Goal: Information Seeking & Learning: Learn about a topic

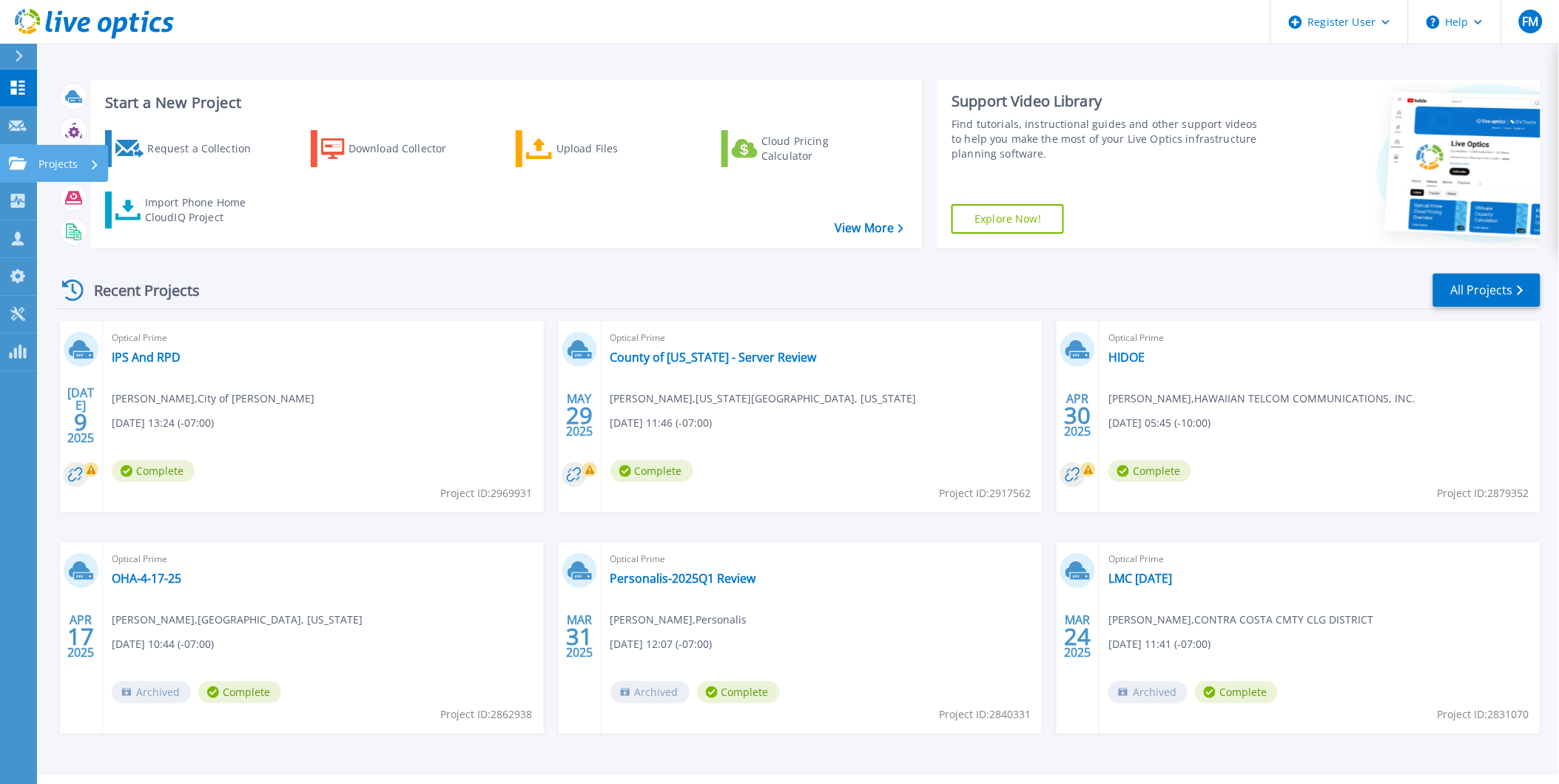
click at [22, 158] on icon at bounding box center [18, 163] width 18 height 13
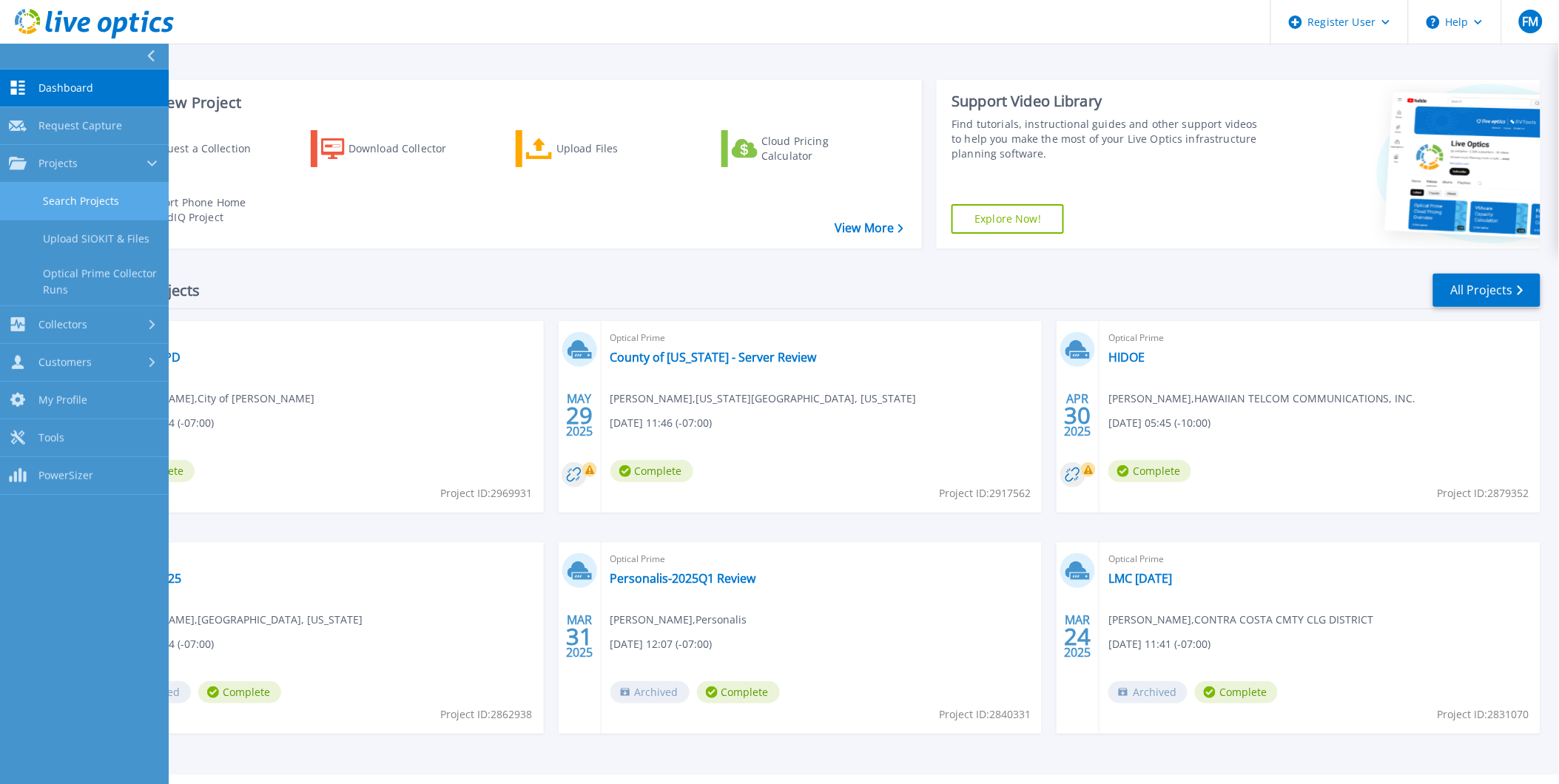
click at [90, 208] on link "Search Projects" at bounding box center [84, 201] width 169 height 38
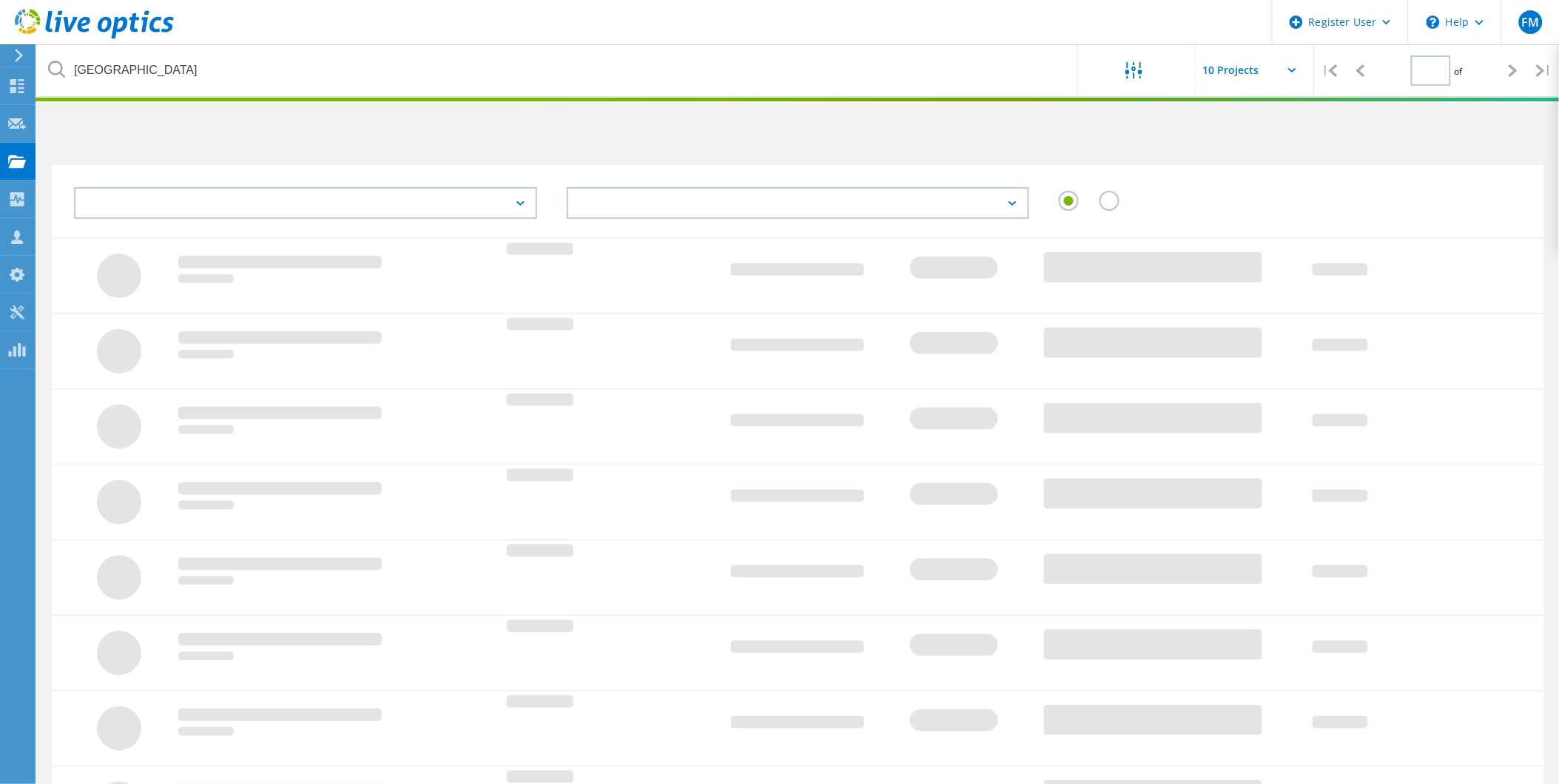
type input "1"
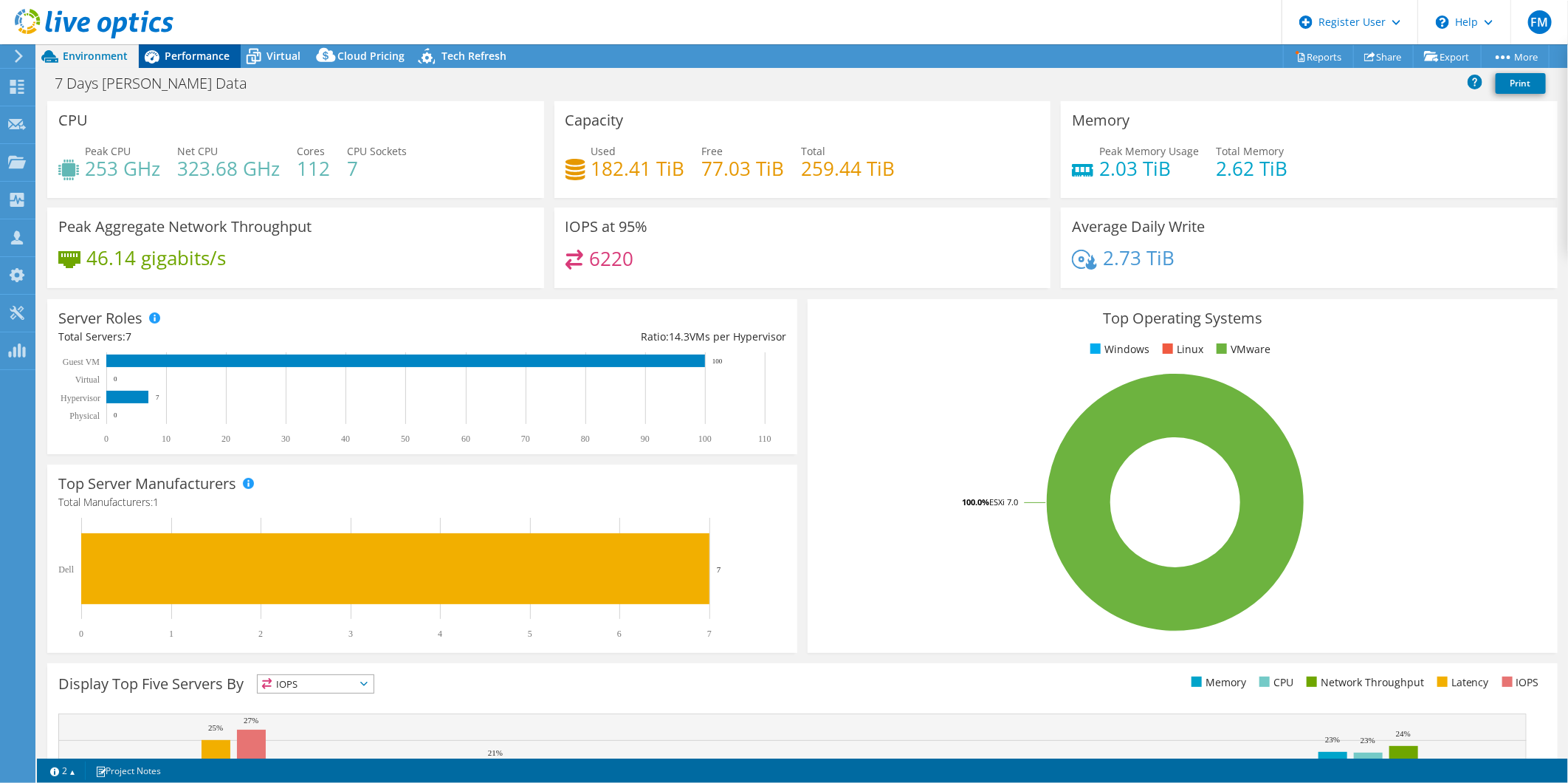
click at [175, 47] on div "Performance" at bounding box center [189, 56] width 102 height 24
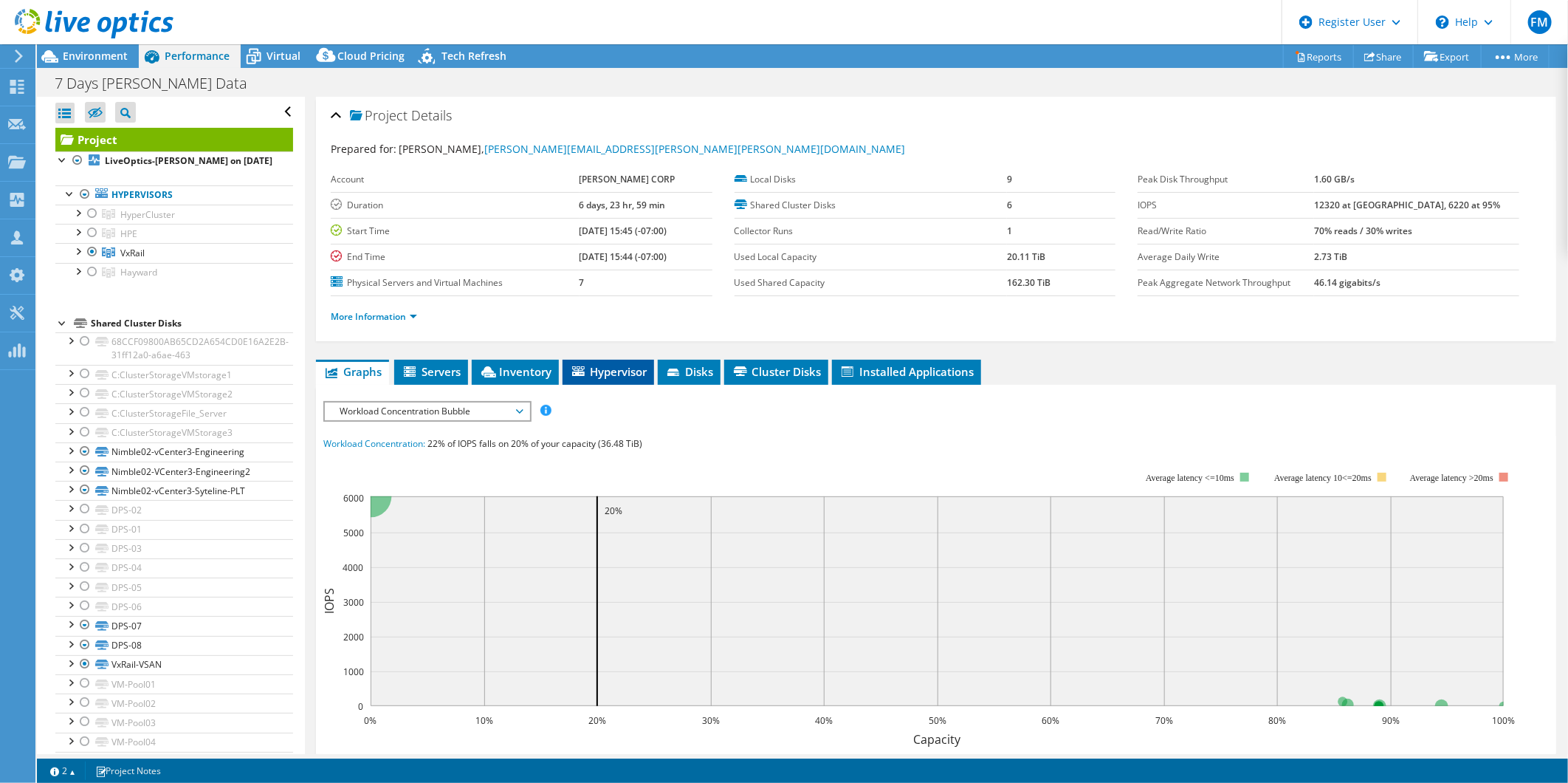
click at [643, 360] on li "Hypervisor" at bounding box center [608, 372] width 91 height 25
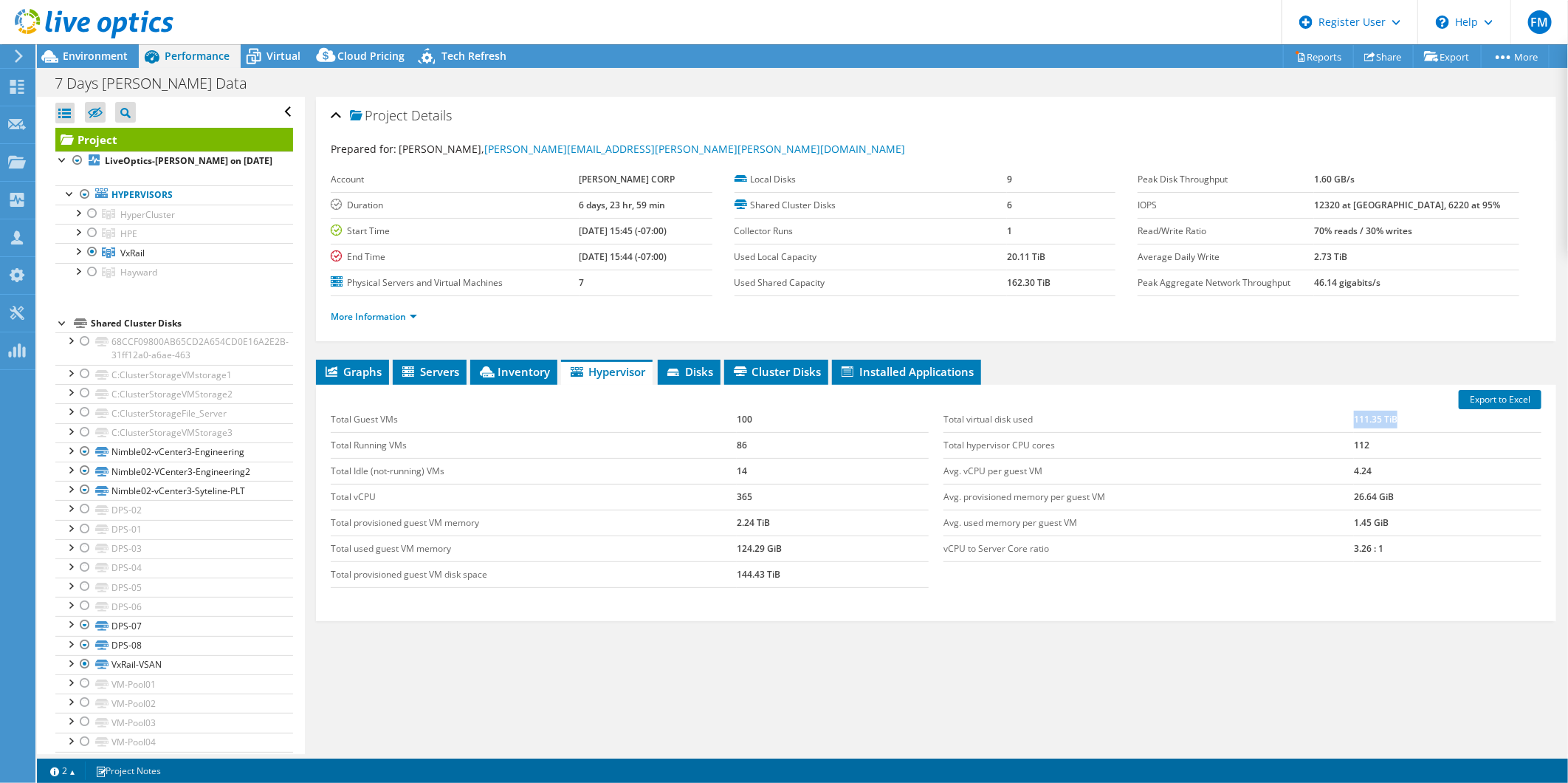
drag, startPoint x: 1340, startPoint y: 417, endPoint x: 1396, endPoint y: 415, distance: 56.0
click at [1396, 415] on tr "Total virtual disk used 111.35 TiB" at bounding box center [1242, 420] width 598 height 26
click at [421, 357] on div "Project Details Prepared for: Jeff LeGay, jeff.legay@gillig.com Account GILLIG …" at bounding box center [936, 426] width 1262 height 658
click at [90, 62] on span "Environment" at bounding box center [95, 56] width 65 height 14
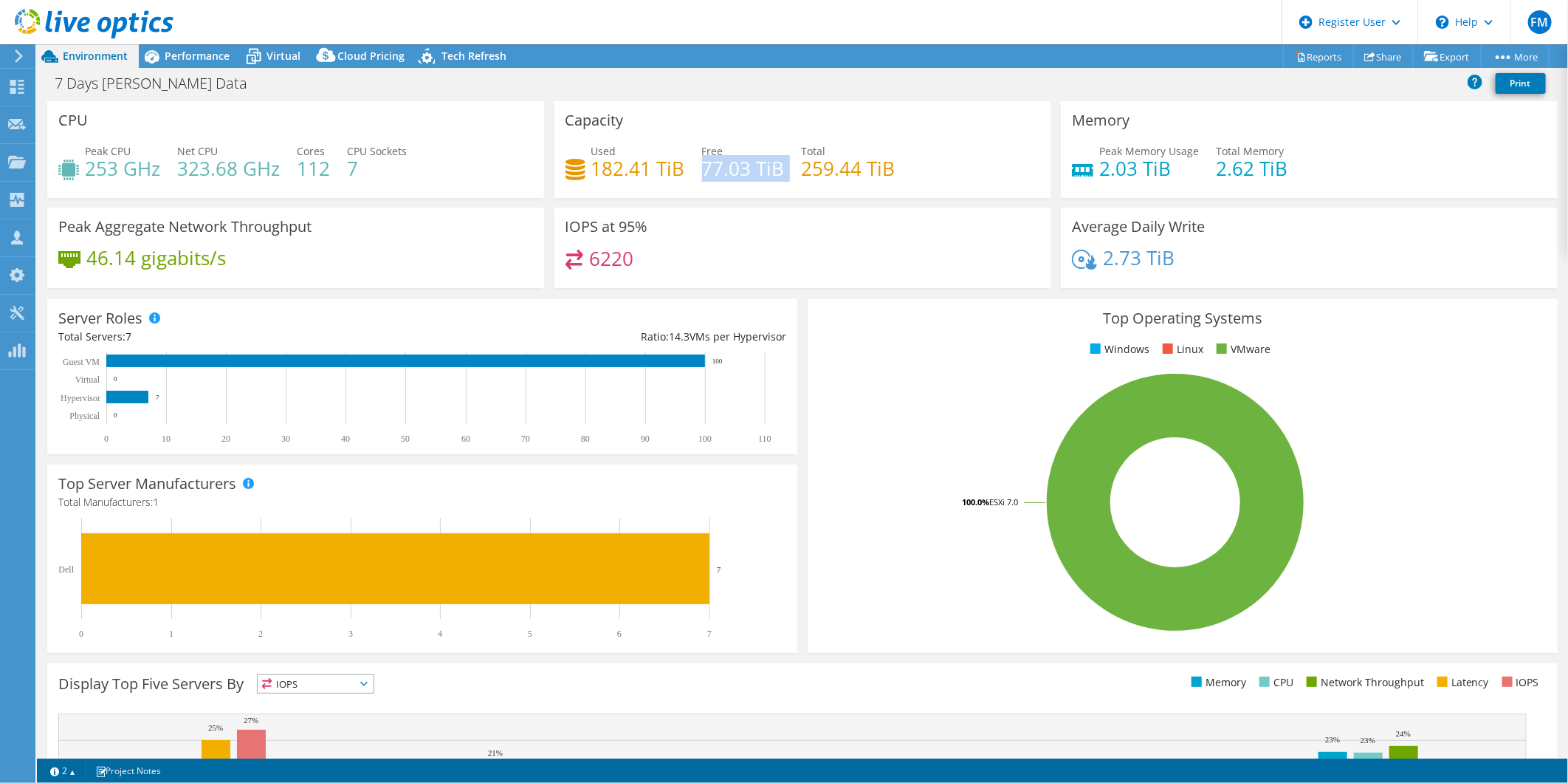
drag, startPoint x: 696, startPoint y: 166, endPoint x: 783, endPoint y: 168, distance: 87.0
click at [783, 168] on div "Used 182.41 TiB Free 77.03 TiB Total 259.44 TiB" at bounding box center [802, 168] width 474 height 48
drag, startPoint x: 783, startPoint y: 168, endPoint x: 819, endPoint y: 242, distance: 82.3
click at [819, 242] on div "IOPS at 95% 6220" at bounding box center [802, 247] width 496 height 80
click at [1101, 164] on h4 "2.03 TiB" at bounding box center [1148, 168] width 100 height 16
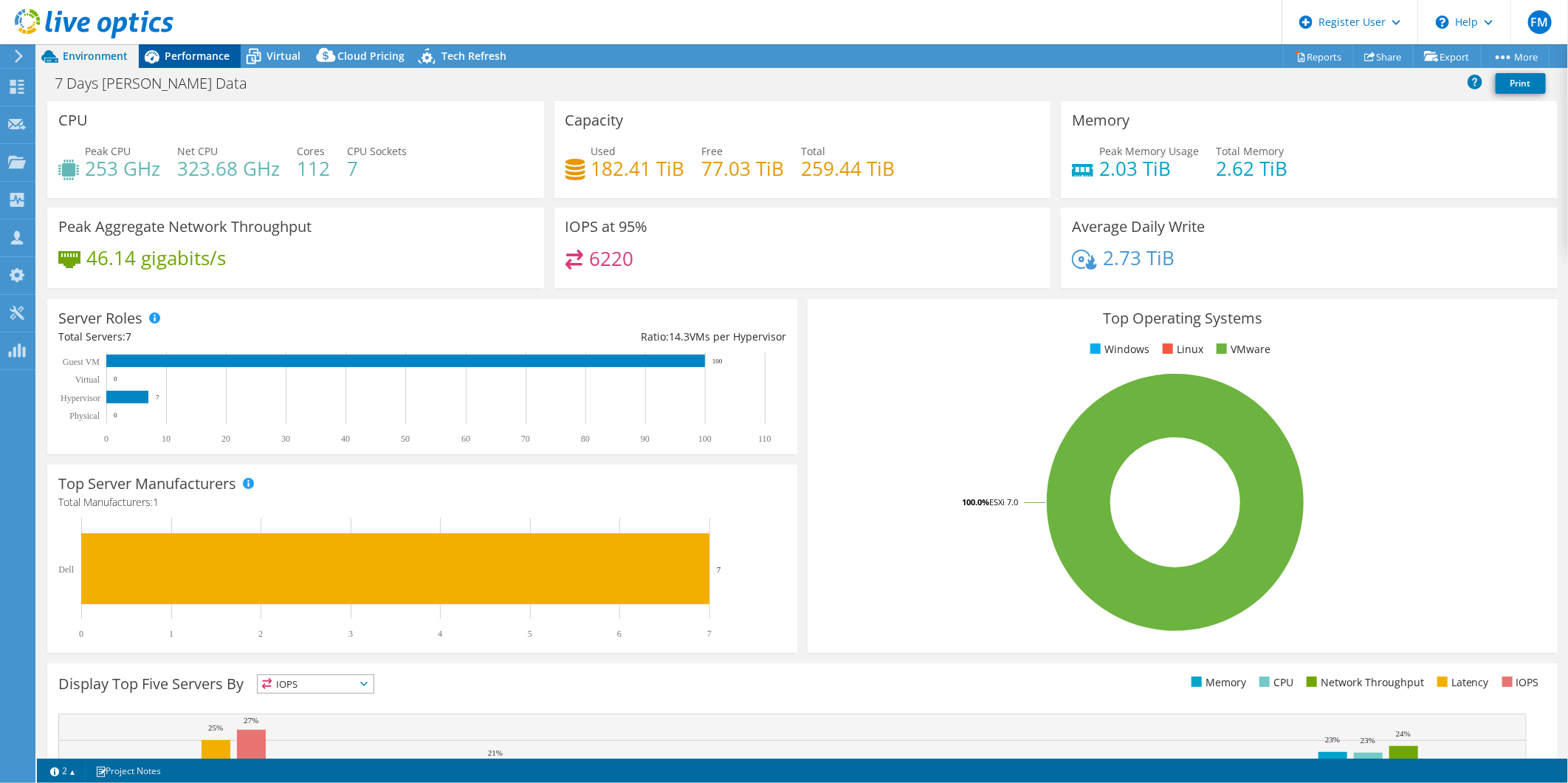
click at [200, 60] on span "Performance" at bounding box center [197, 56] width 65 height 14
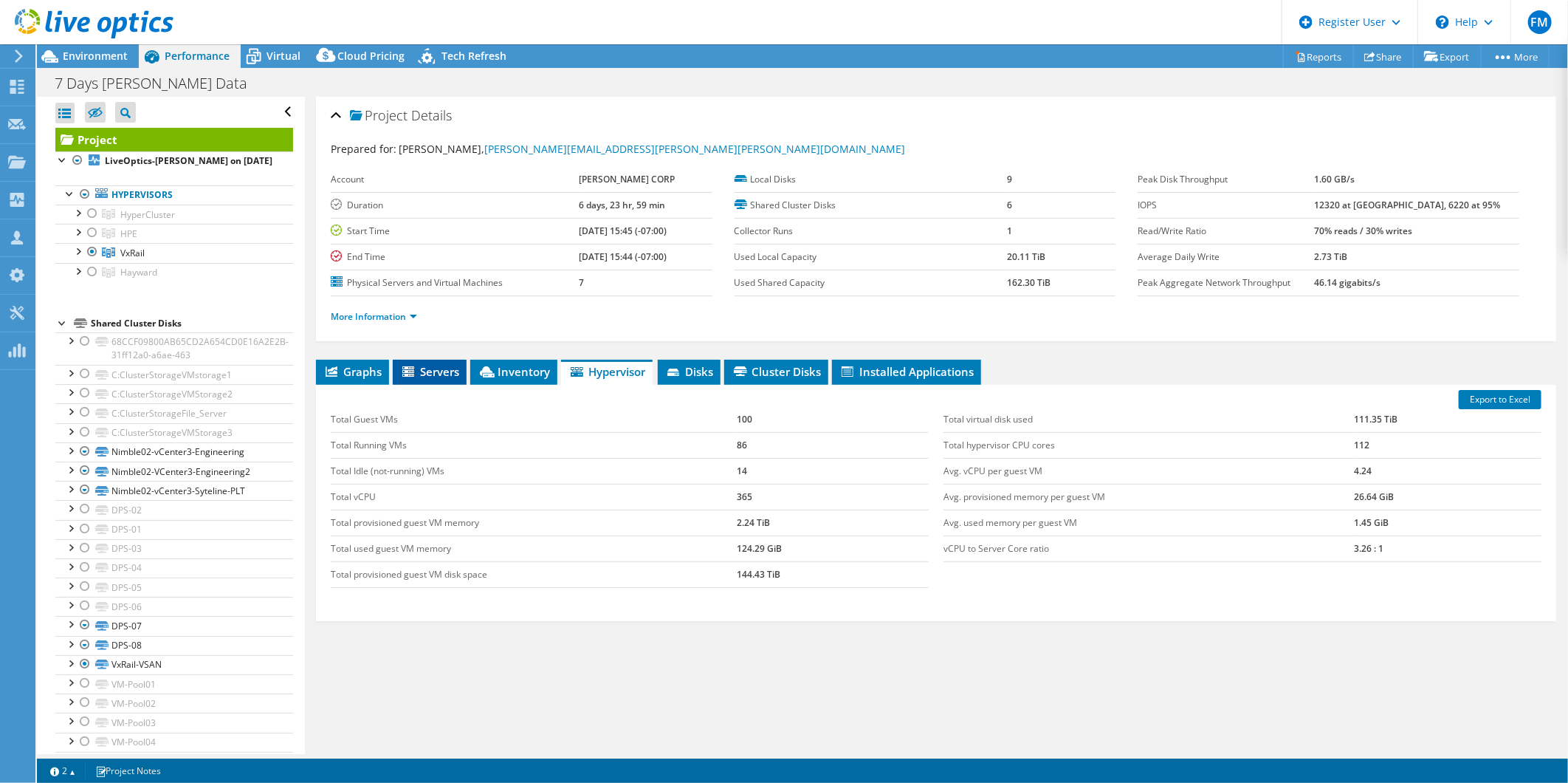
click at [428, 374] on span "Servers" at bounding box center [430, 371] width 59 height 15
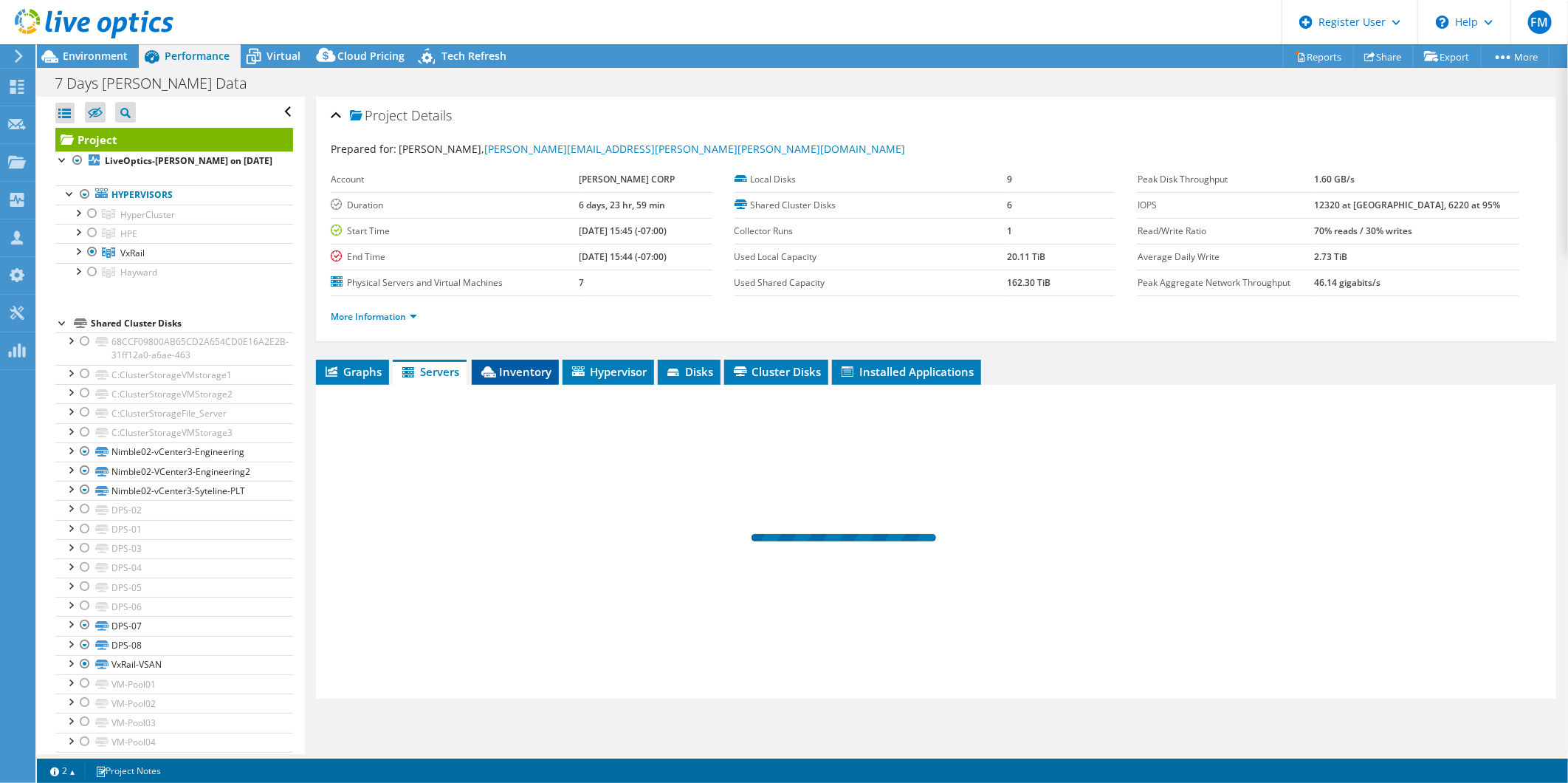
click at [508, 364] on span "Inventory" at bounding box center [515, 371] width 72 height 15
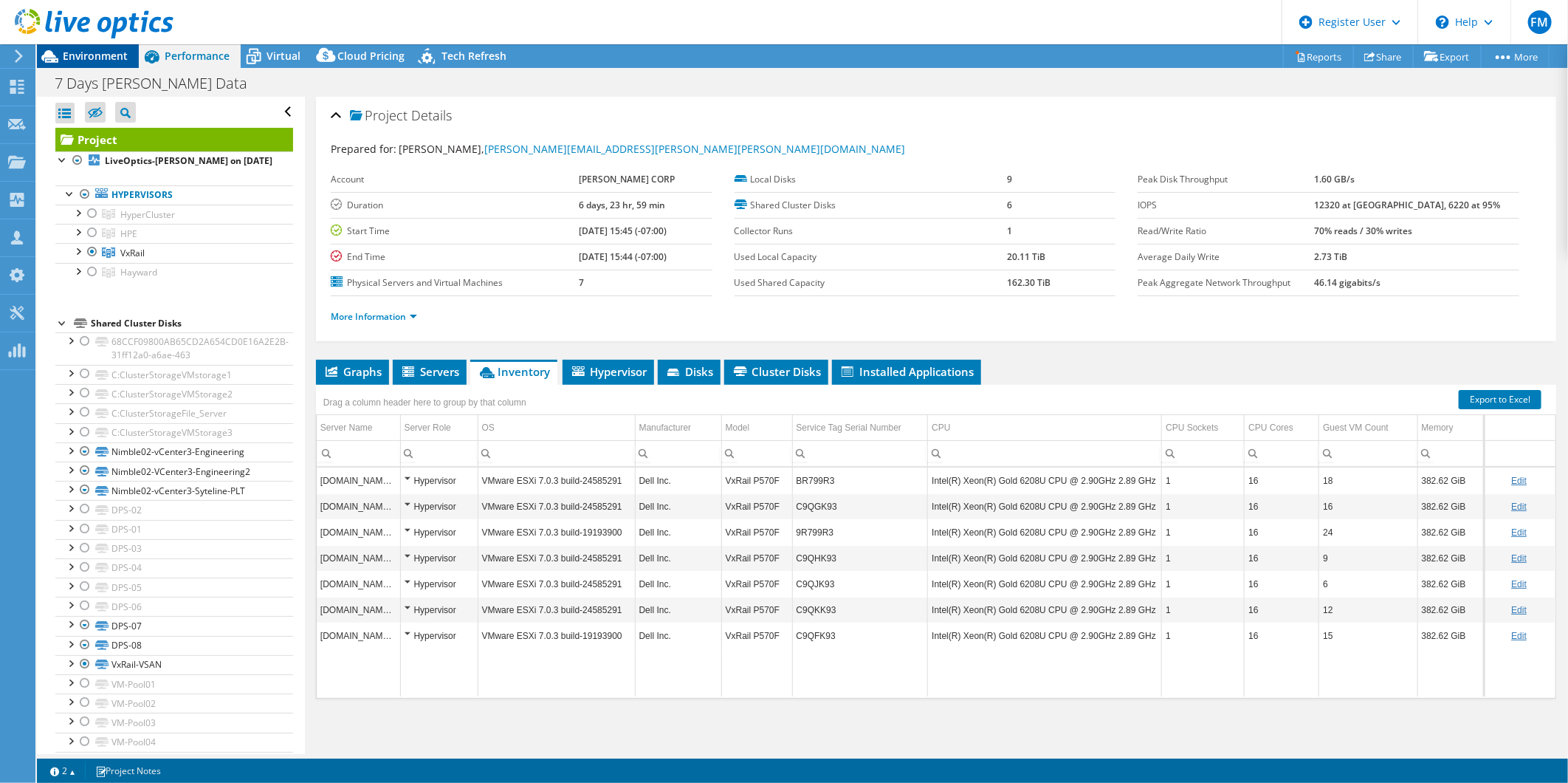
click at [76, 56] on span "Environment" at bounding box center [95, 56] width 65 height 14
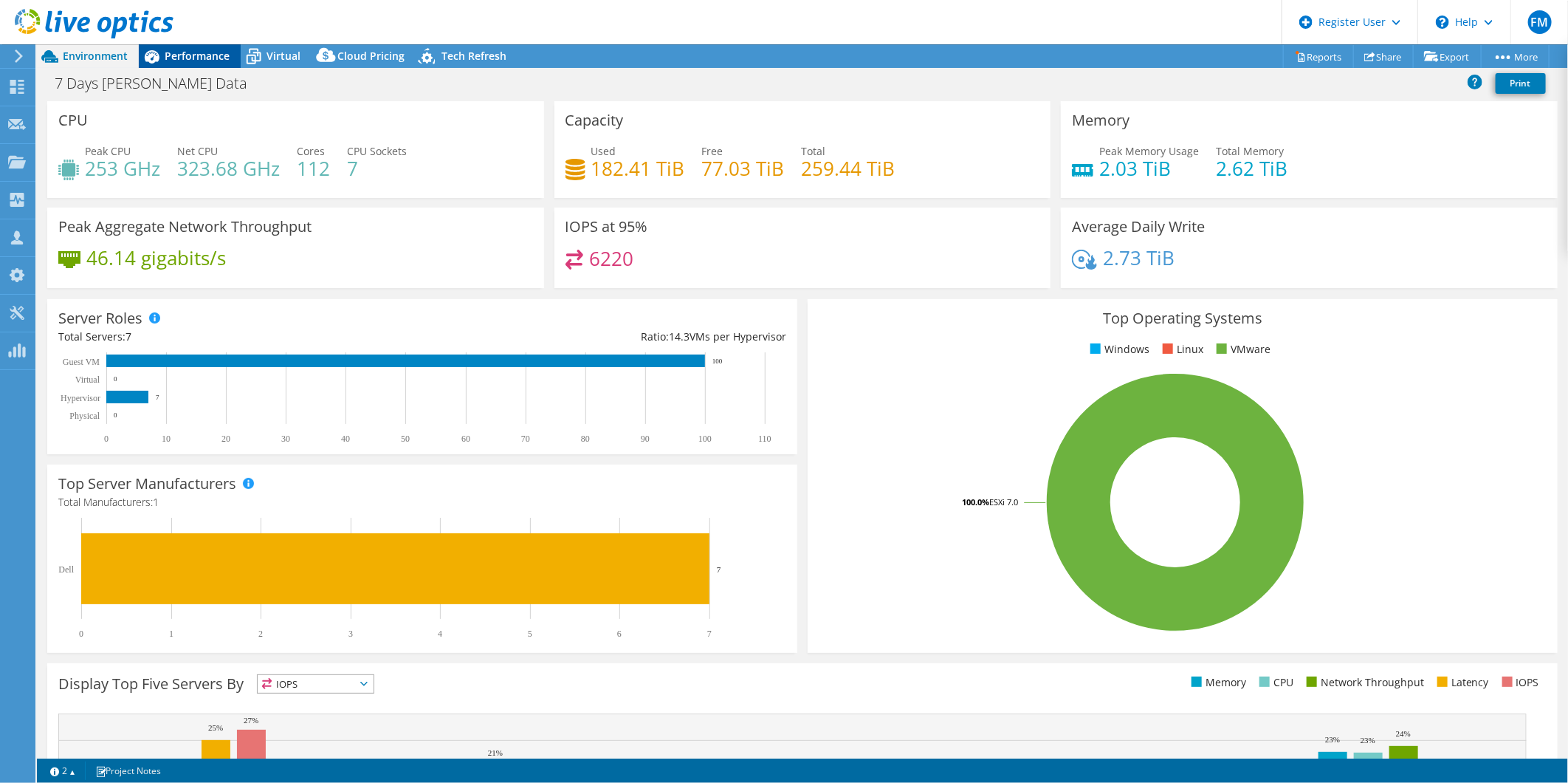
click at [165, 62] on span "Performance" at bounding box center [197, 56] width 65 height 14
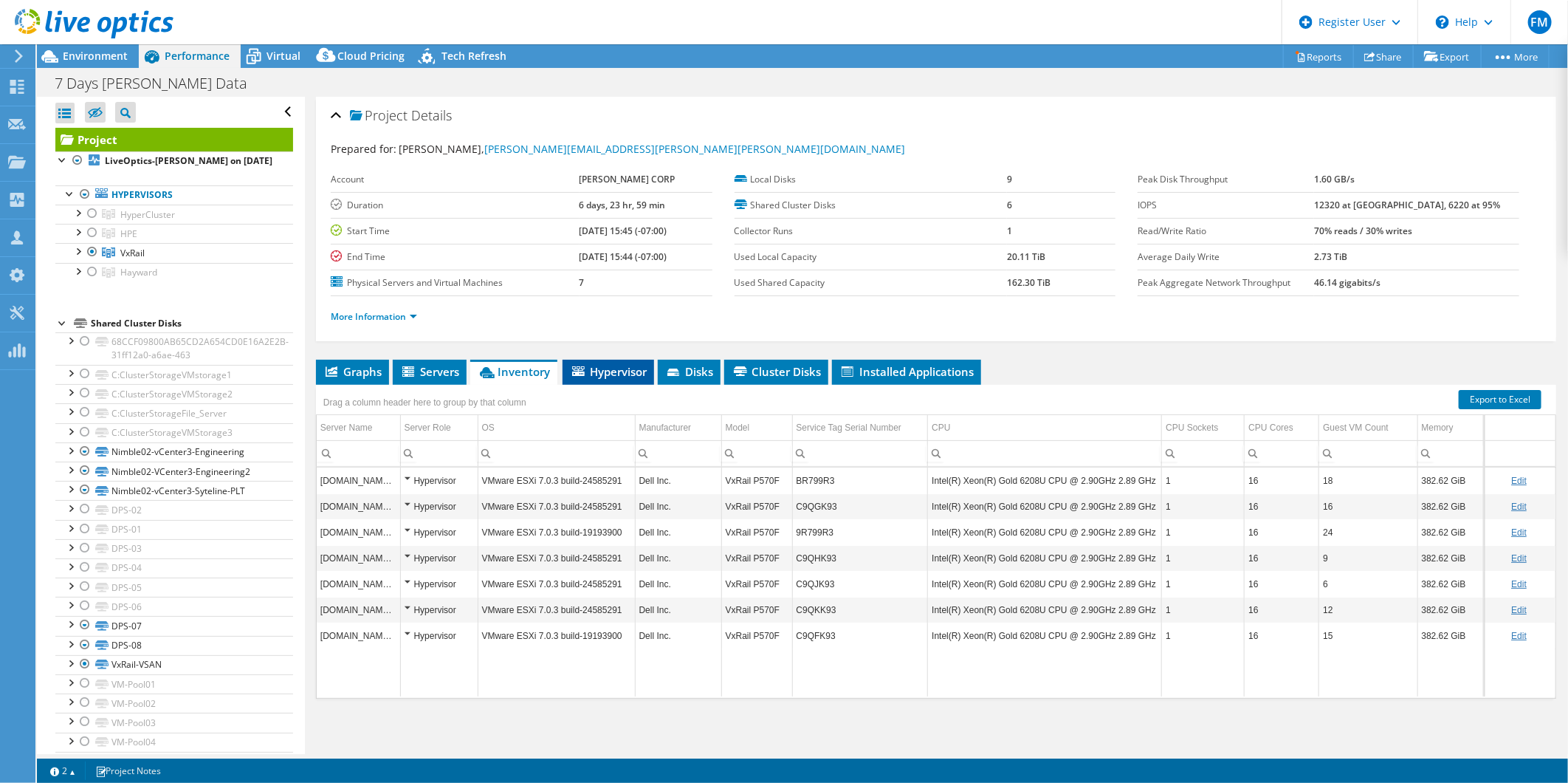
click at [592, 360] on li "Hypervisor" at bounding box center [608, 372] width 91 height 25
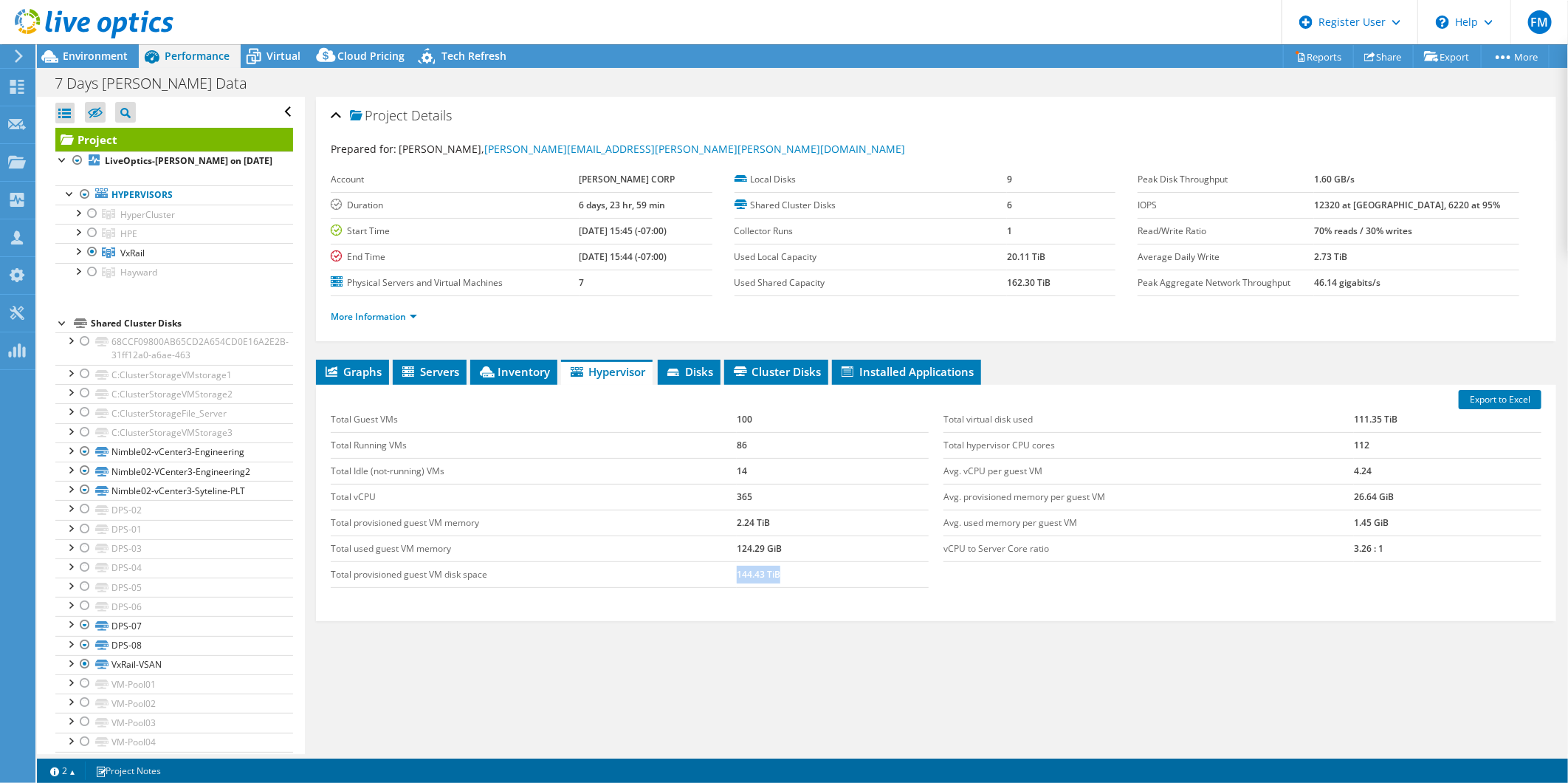
drag, startPoint x: 734, startPoint y: 571, endPoint x: 786, endPoint y: 572, distance: 52.0
click at [786, 572] on td "144.43 TiB" at bounding box center [833, 574] width 192 height 26
click at [132, 251] on span "VxRail" at bounding box center [132, 253] width 25 height 13
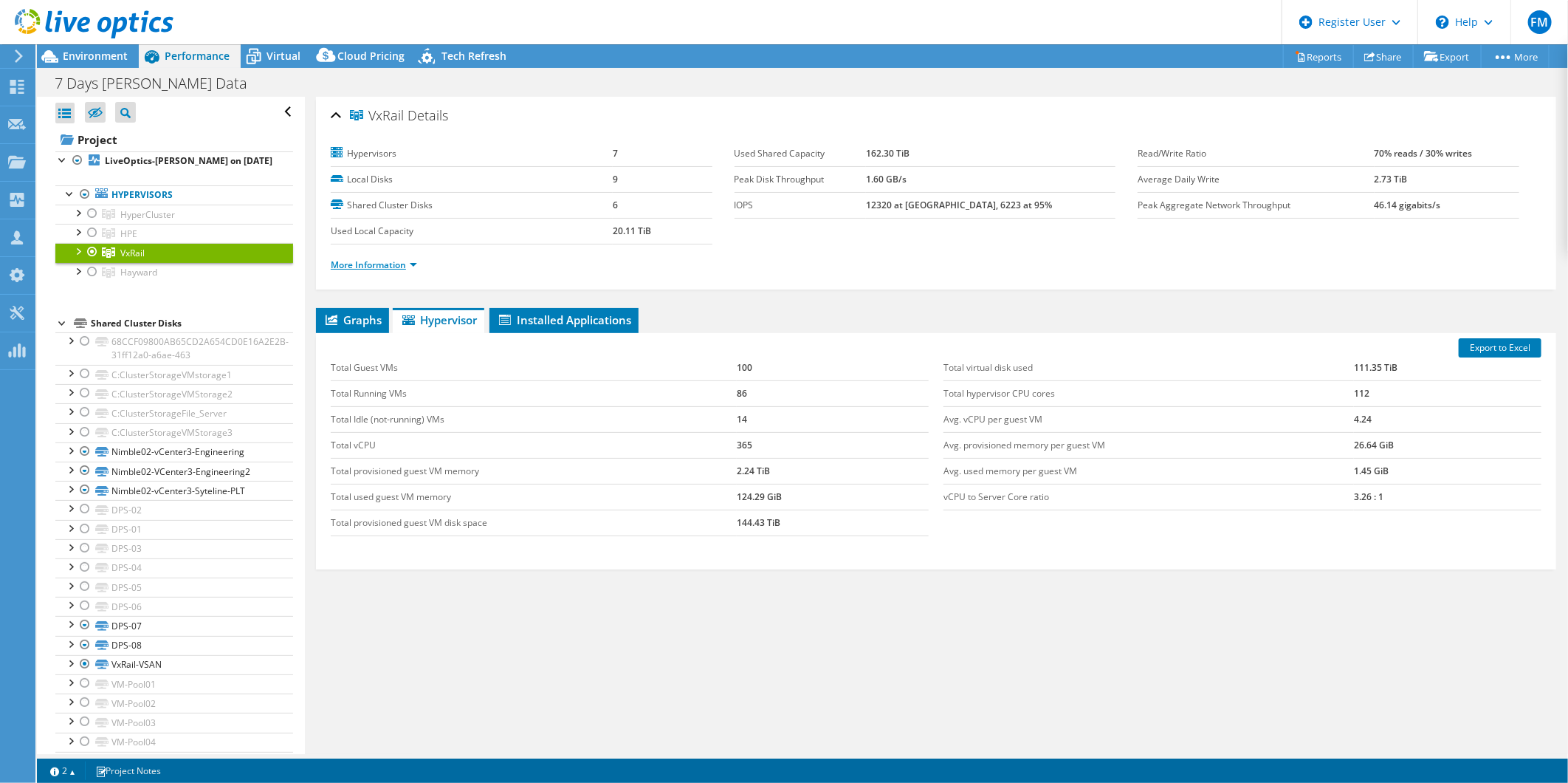
click at [373, 265] on link "More Information" at bounding box center [373, 265] width 86 height 13
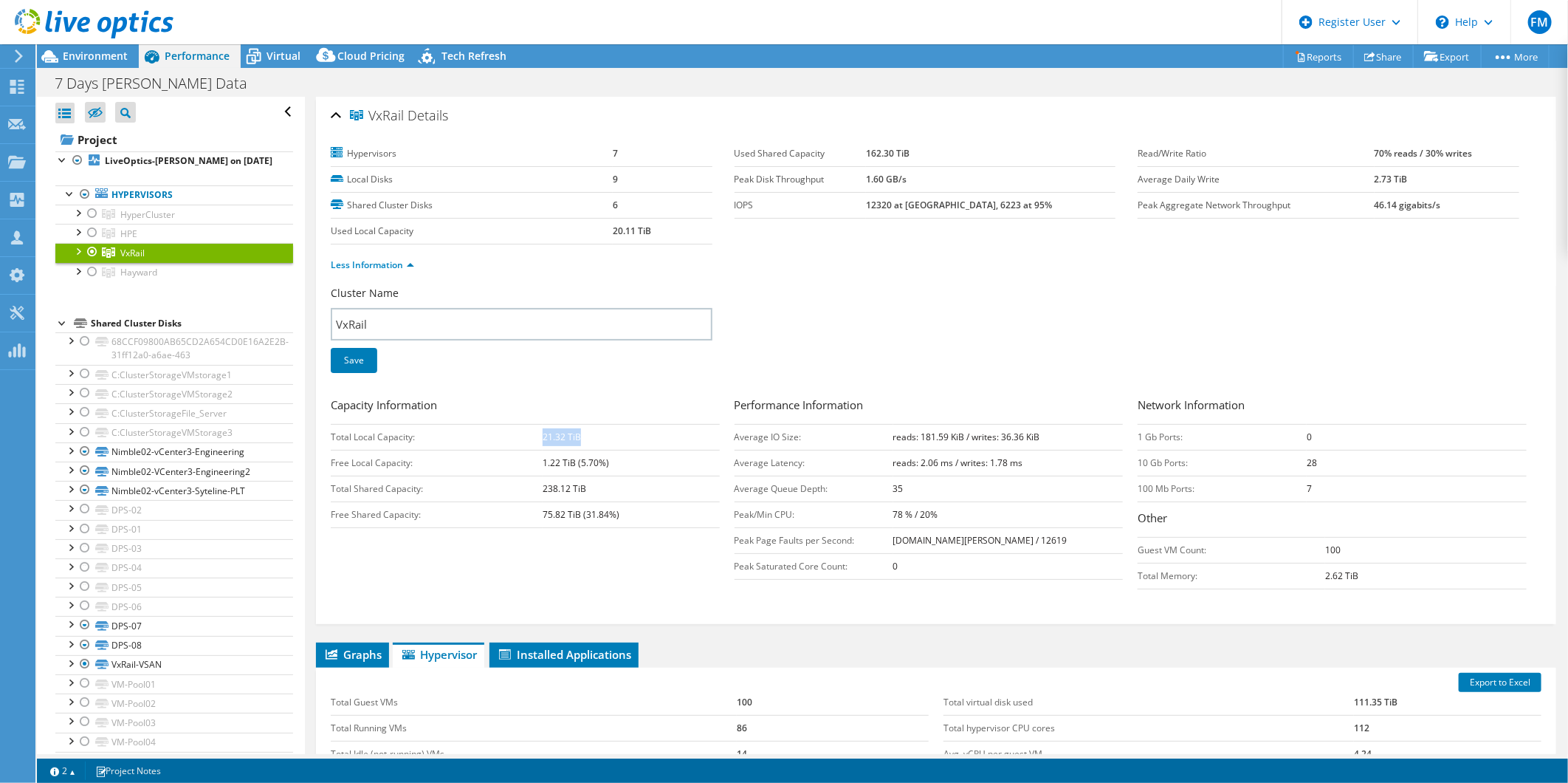
drag, startPoint x: 585, startPoint y: 430, endPoint x: 542, endPoint y: 427, distance: 43.1
click at [543, 427] on td "21.32 TiB" at bounding box center [631, 437] width 176 height 26
click at [899, 332] on div "Cluster Name VxRail Save" at bounding box center [936, 338] width 1210 height 106
drag, startPoint x: 896, startPoint y: 146, endPoint x: 942, endPoint y: 153, distance: 46.5
click at [942, 153] on tr "Used Shared Capacity 162.30 TiB" at bounding box center [924, 154] width 381 height 26
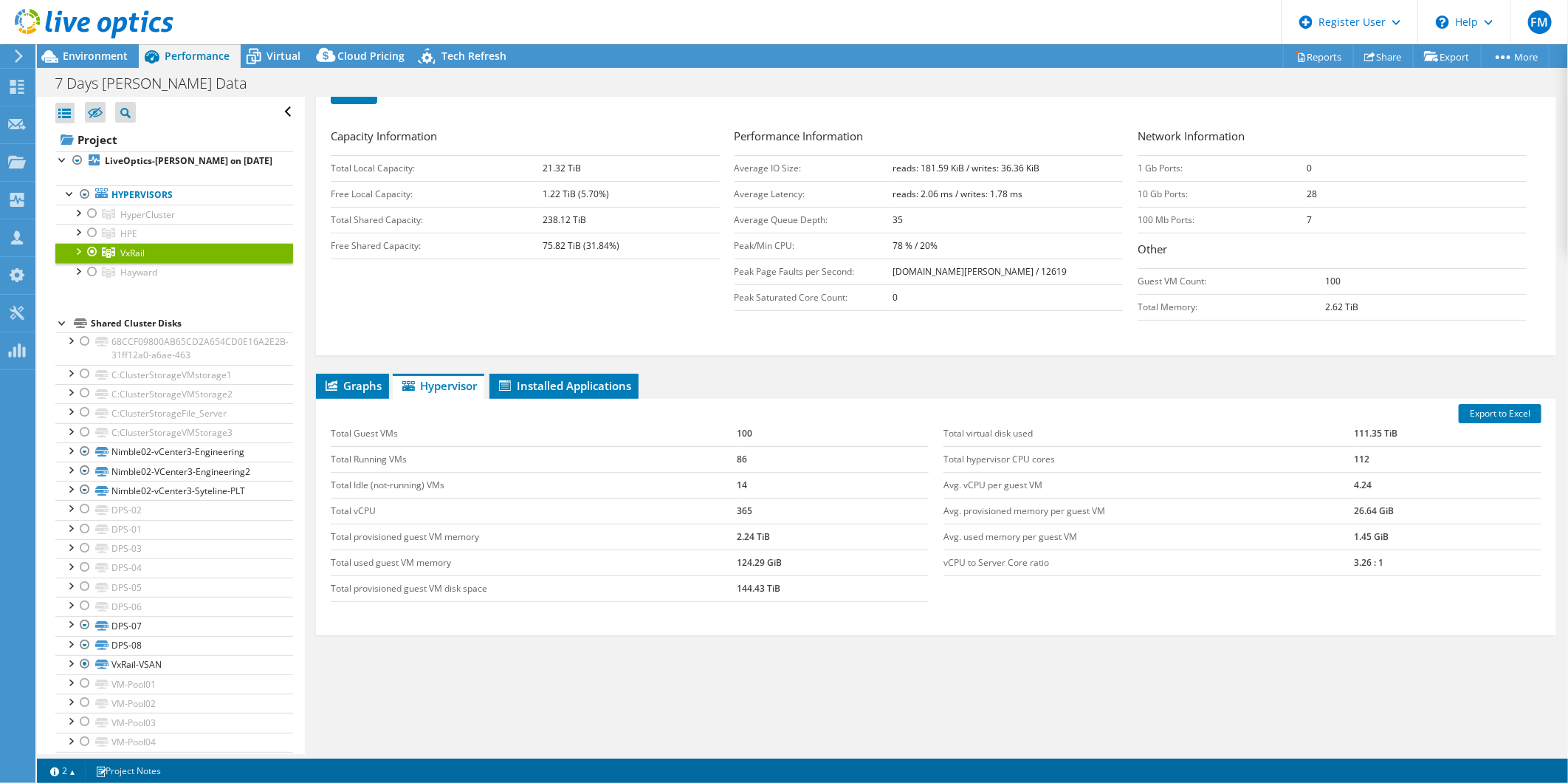
scroll to position [270, 0]
drag, startPoint x: 375, startPoint y: 580, endPoint x: 529, endPoint y: 582, distance: 154.0
click at [529, 582] on td "Total provisioned guest VM disk space" at bounding box center [534, 588] width 406 height 26
click at [1354, 423] on td "111.35 TiB" at bounding box center [1447, 433] width 187 height 26
drag, startPoint x: 1339, startPoint y: 428, endPoint x: 1371, endPoint y: 426, distance: 32.1
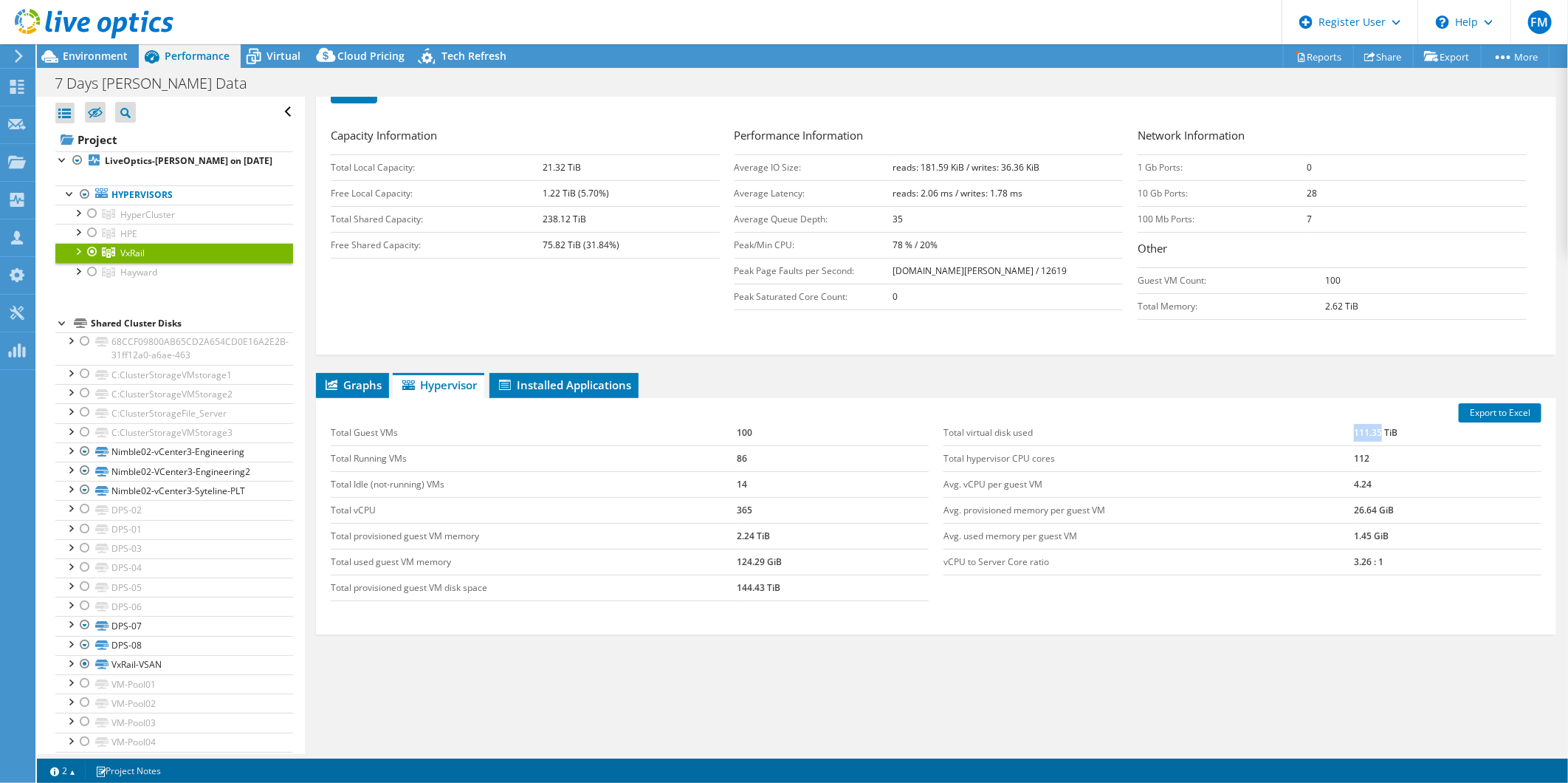
click at [1371, 426] on tr "Total virtual disk used 111.35 TiB" at bounding box center [1242, 433] width 598 height 26
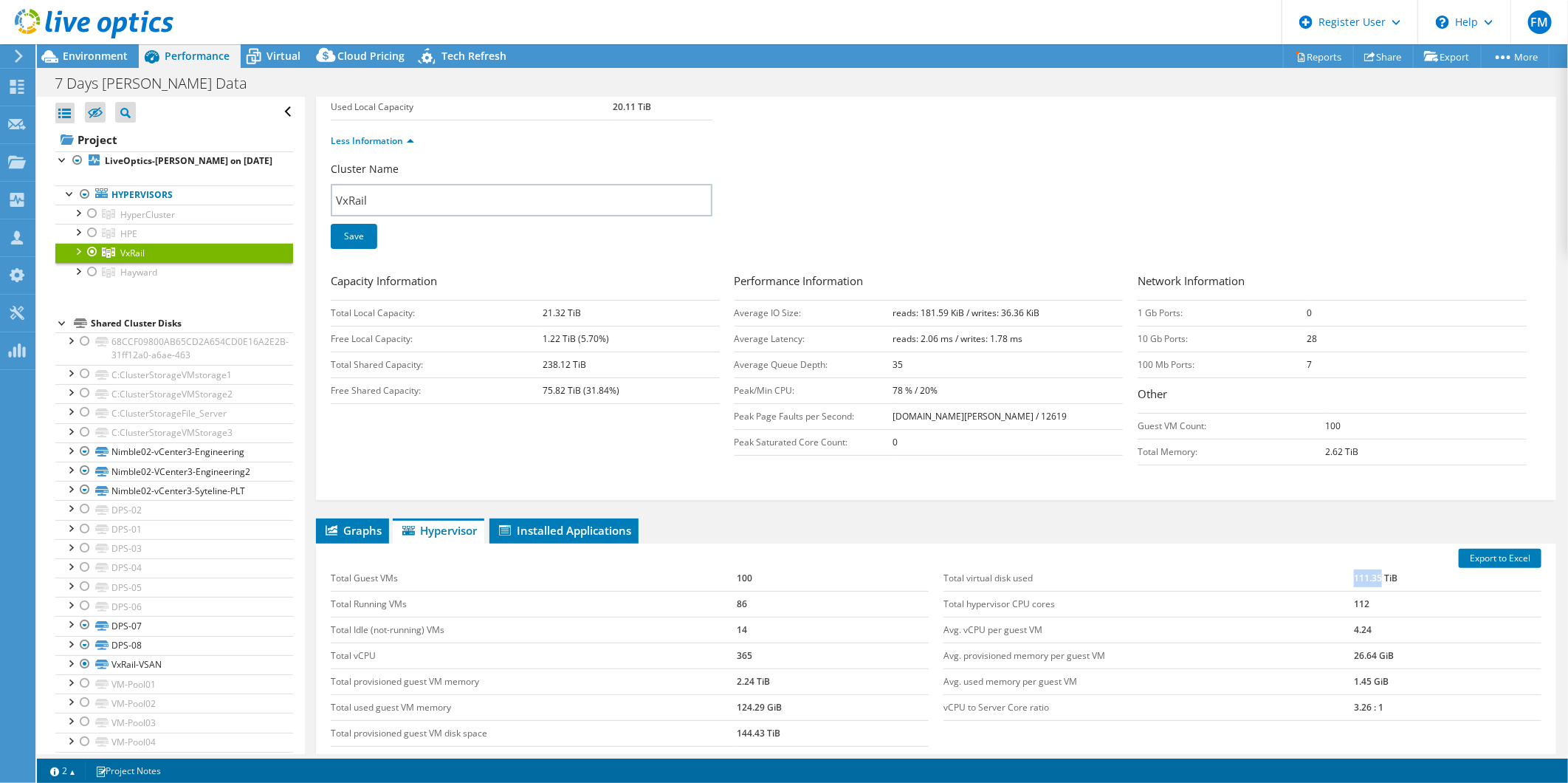
scroll to position [0, 0]
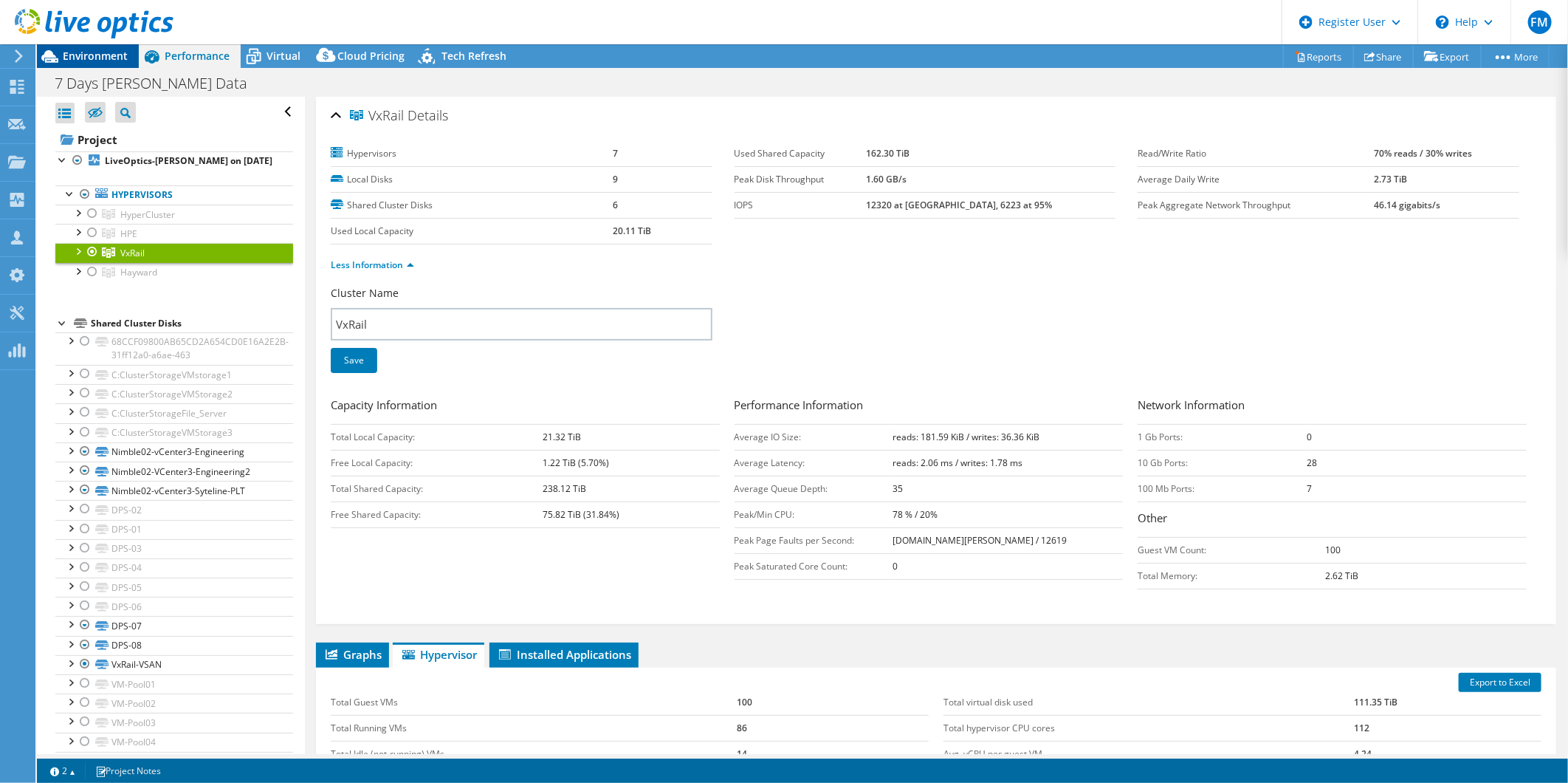
click at [88, 56] on span "Environment" at bounding box center [95, 56] width 65 height 14
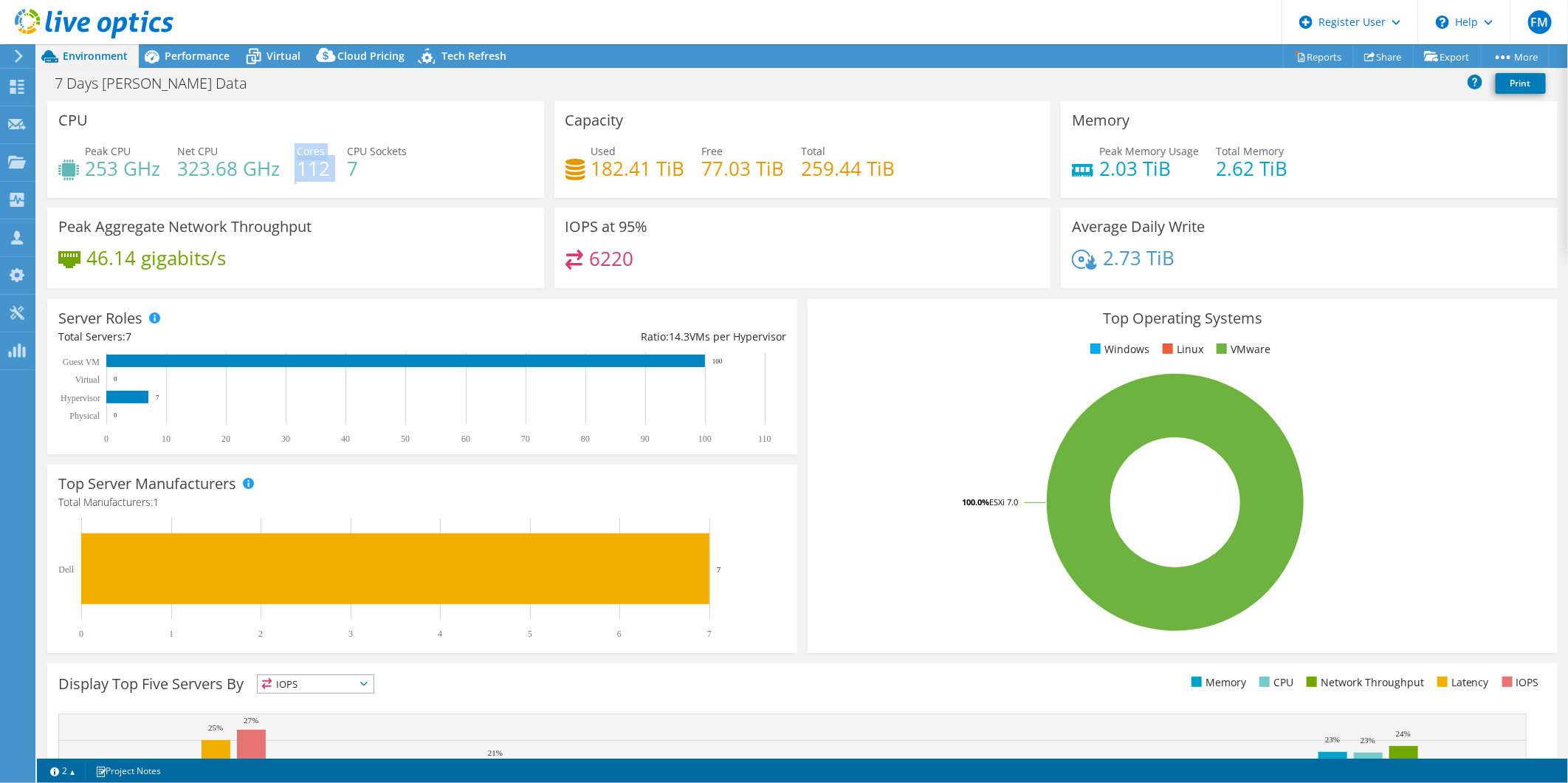
drag, startPoint x: 292, startPoint y: 167, endPoint x: 331, endPoint y: 168, distance: 39.0
click at [331, 168] on div "Peak CPU 253 GHz Net CPU 323.68 GHz Cores 112 CPU Sockets 7" at bounding box center [295, 168] width 474 height 48
drag, startPoint x: 177, startPoint y: 165, endPoint x: 244, endPoint y: 160, distance: 67.2
click at [244, 161] on h4 "323.68 GHz" at bounding box center [229, 168] width 103 height 16
click at [216, 57] on span "Performance" at bounding box center [197, 56] width 65 height 14
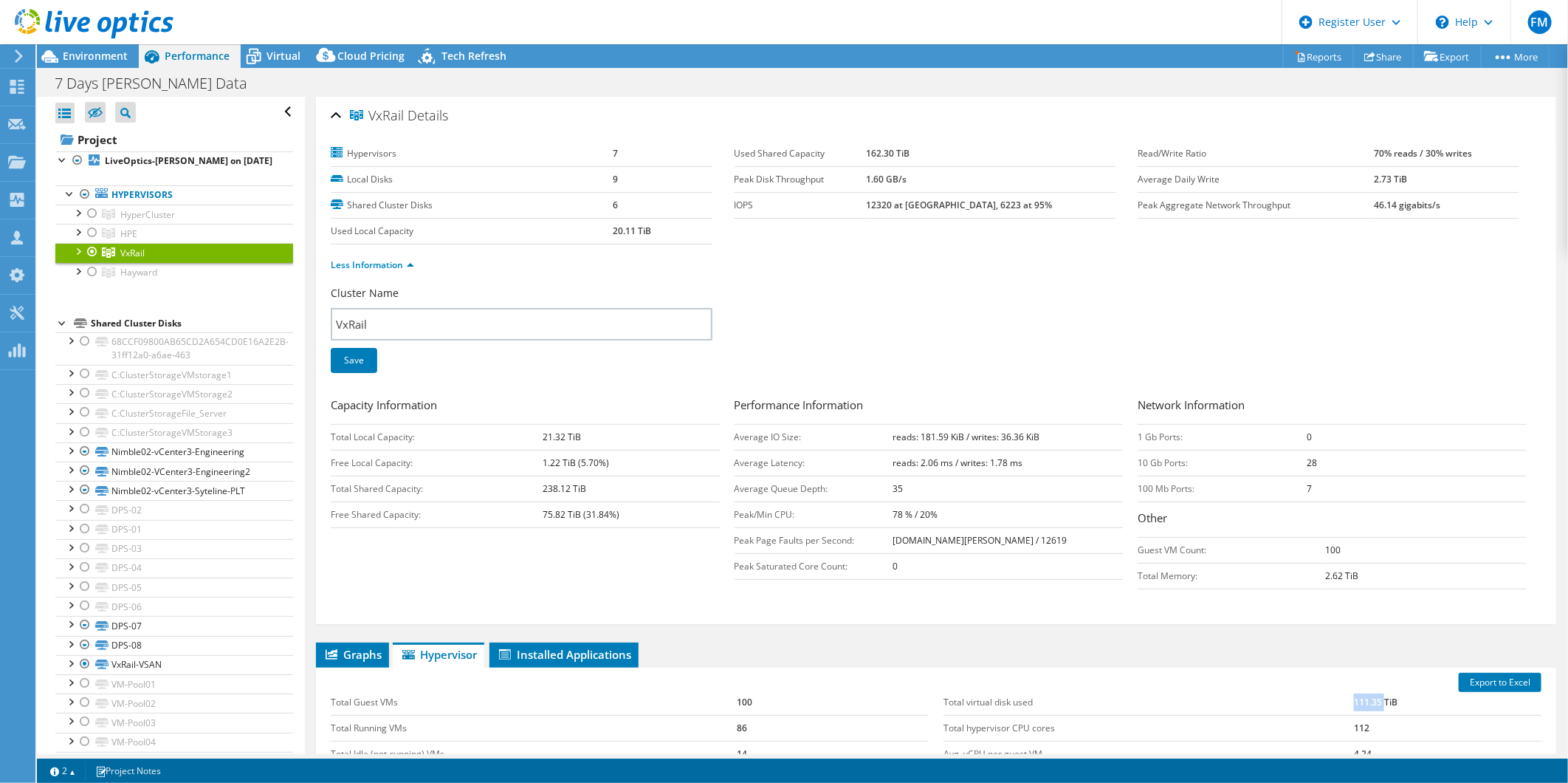
drag, startPoint x: 1337, startPoint y: 697, endPoint x: 1374, endPoint y: 695, distance: 37.1
click at [1374, 695] on tr "Total virtual disk used 111.35 TiB" at bounding box center [1242, 703] width 598 height 26
click at [71, 62] on span "Environment" at bounding box center [95, 56] width 65 height 14
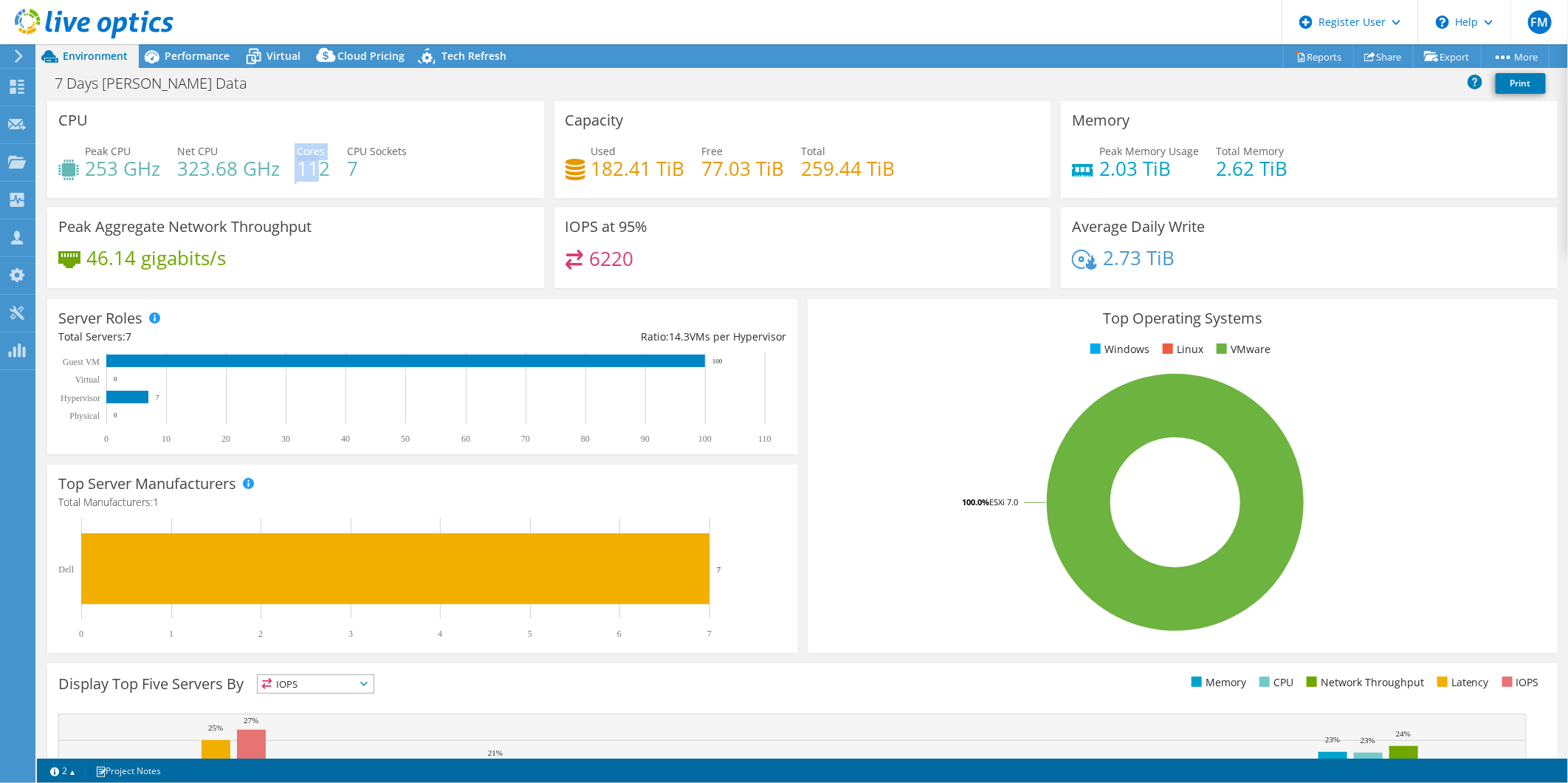
drag, startPoint x: 292, startPoint y: 170, endPoint x: 321, endPoint y: 168, distance: 29.1
click at [321, 168] on div "Peak CPU 253 GHz Net CPU 323.68 GHz Cores 112 CPU Sockets 7" at bounding box center [295, 168] width 474 height 48
drag, startPoint x: 321, startPoint y: 168, endPoint x: 400, endPoint y: 175, distance: 79.3
click at [400, 175] on div "Peak CPU 253 GHz Net CPU 323.68 GHz Cores 112 CPU Sockets 7" at bounding box center [295, 168] width 474 height 48
drag, startPoint x: 333, startPoint y: 168, endPoint x: 392, endPoint y: 167, distance: 59.0
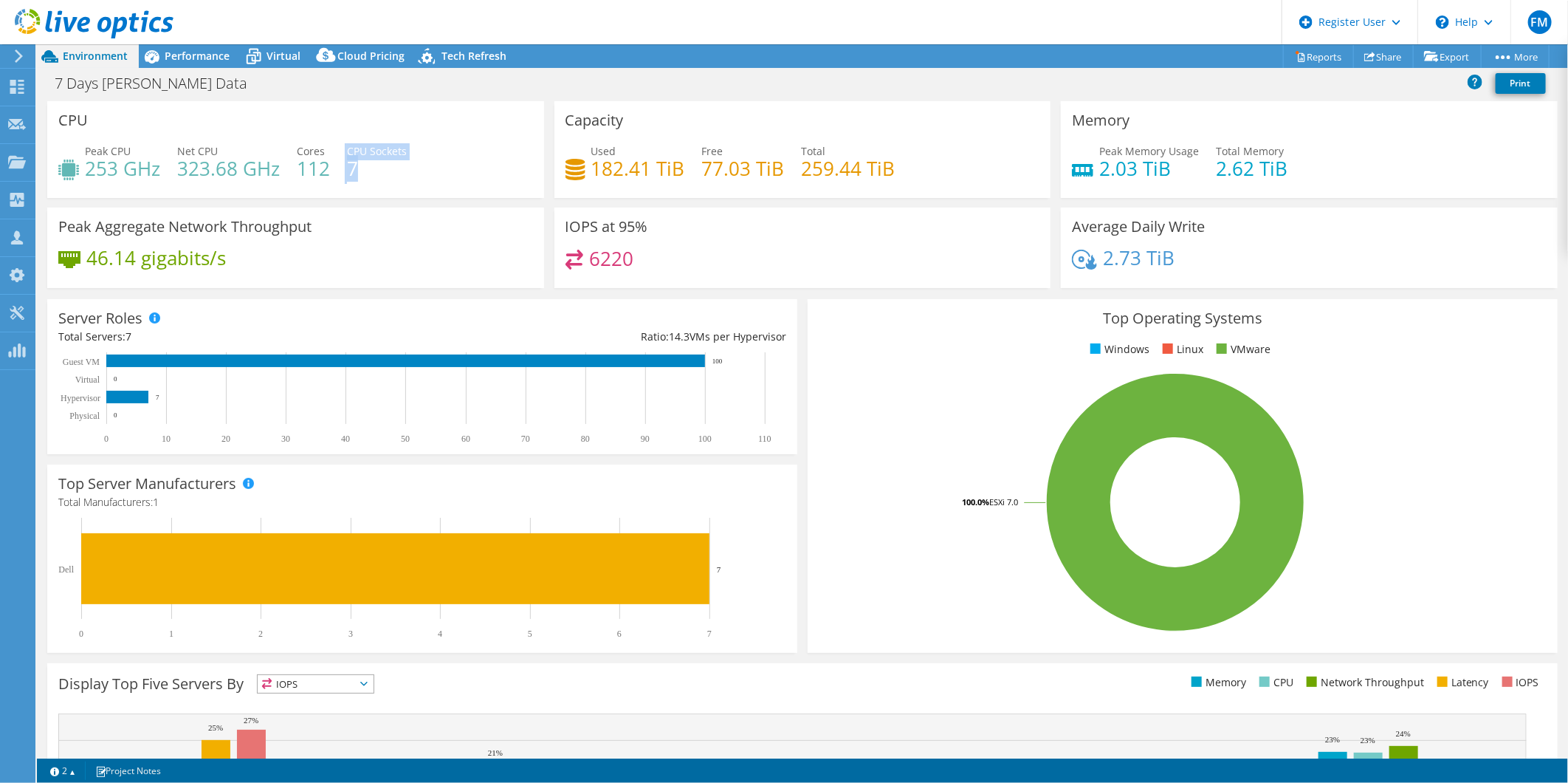
click at [392, 167] on div "Peak CPU 253 GHz Net CPU 323.68 GHz Cores 112 CPU Sockets 7" at bounding box center [295, 168] width 474 height 48
drag, startPoint x: 170, startPoint y: 167, endPoint x: 257, endPoint y: 157, distance: 87.6
click at [257, 157] on div "Peak CPU 253 GHz Net CPU 323.68 GHz Cores 112 CPU Sockets 7" at bounding box center [295, 168] width 474 height 48
click at [498, 323] on div "Server Roles Physical Servers represent bare metal servers that were targets of…" at bounding box center [422, 377] width 750 height 155
